Goal: Task Accomplishment & Management: Complete application form

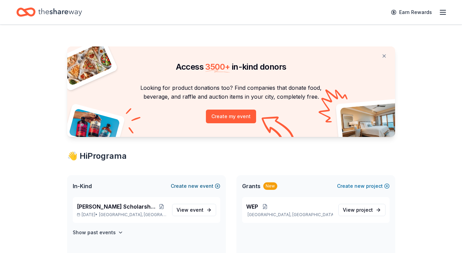
click at [188, 188] on button "Create new event" at bounding box center [196, 186] width 50 height 8
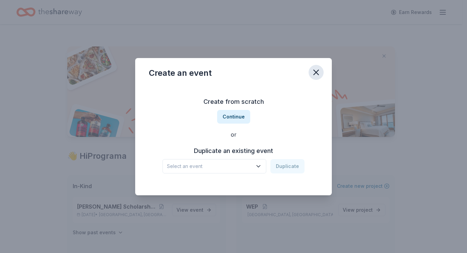
click at [319, 72] on icon "button" at bounding box center [317, 73] width 10 height 10
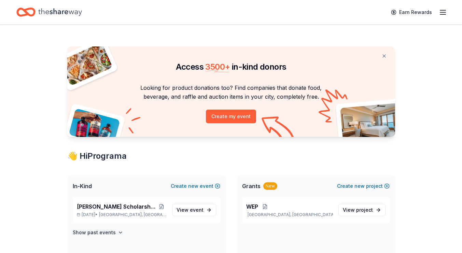
scroll to position [56, 0]
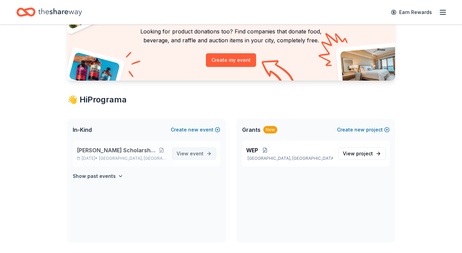
click at [183, 156] on span "View event" at bounding box center [190, 154] width 27 height 8
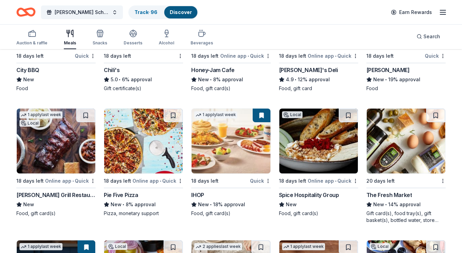
scroll to position [811, 0]
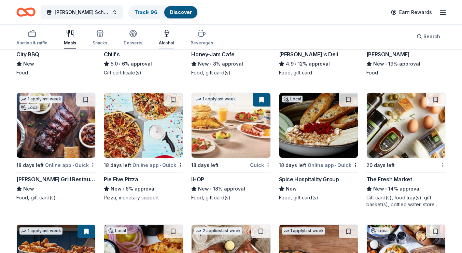
click at [166, 39] on div "Alcohol" at bounding box center [166, 37] width 15 height 16
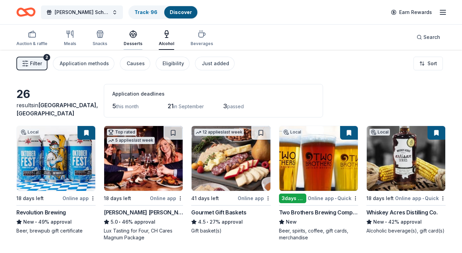
click at [130, 37] on icon "button" at bounding box center [133, 34] width 8 height 8
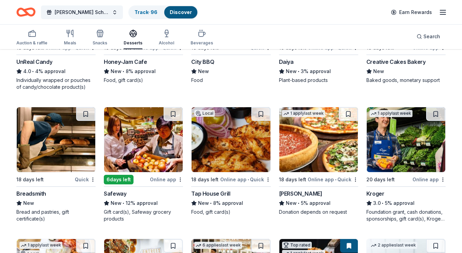
scroll to position [410, 0]
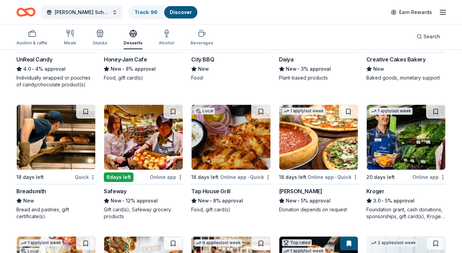
click at [27, 146] on img at bounding box center [56, 137] width 79 height 65
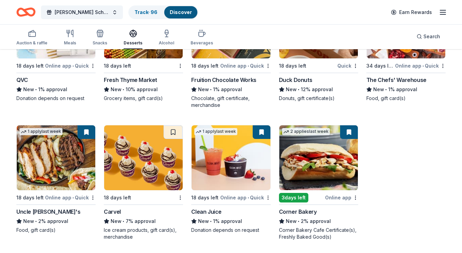
scroll to position [1175, 0]
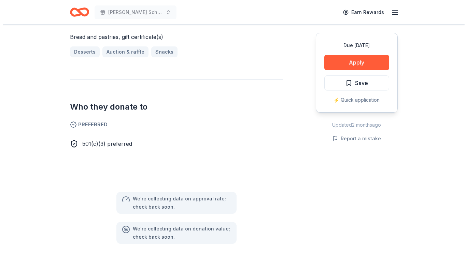
scroll to position [304, 0]
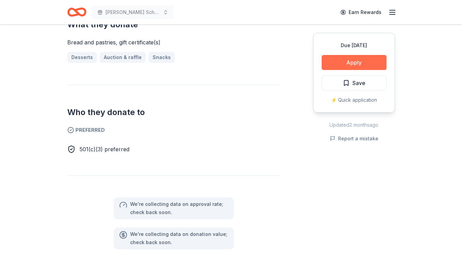
click at [349, 60] on button "Apply" at bounding box center [354, 62] width 65 height 15
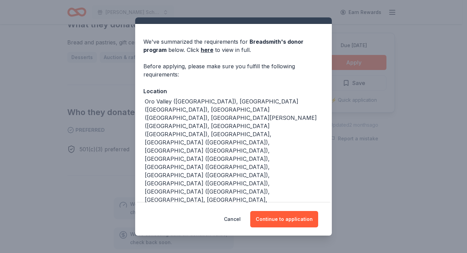
scroll to position [0, 0]
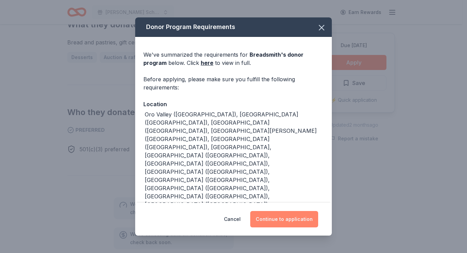
click at [287, 225] on button "Continue to application" at bounding box center [284, 219] width 68 height 16
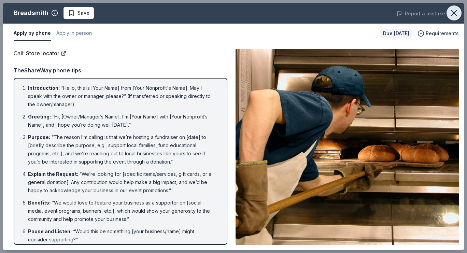
click at [454, 13] on icon "button" at bounding box center [454, 13] width 5 height 5
